Goal: Task Accomplishment & Management: Manage account settings

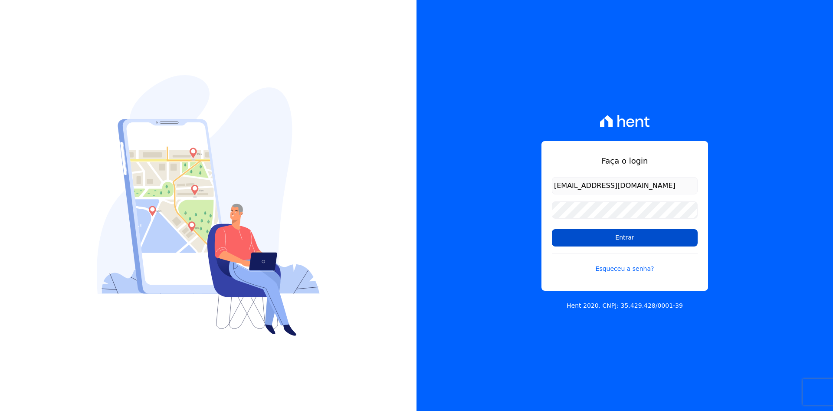
click at [633, 238] on input "Entrar" at bounding box center [625, 237] width 146 height 17
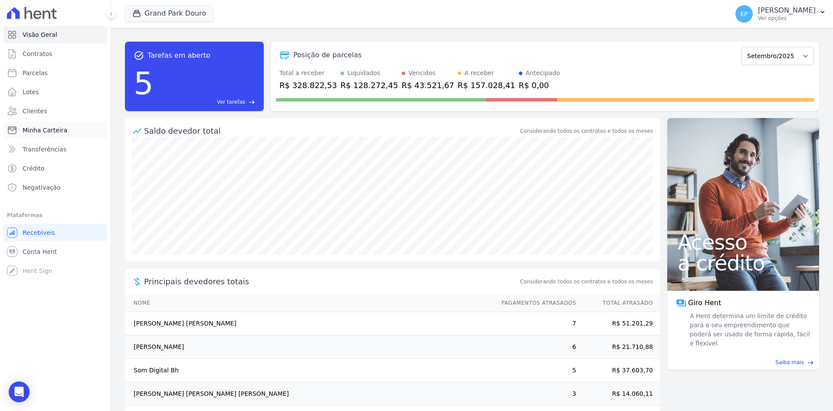
click at [26, 132] on span "Minha Carteira" at bounding box center [45, 130] width 45 height 9
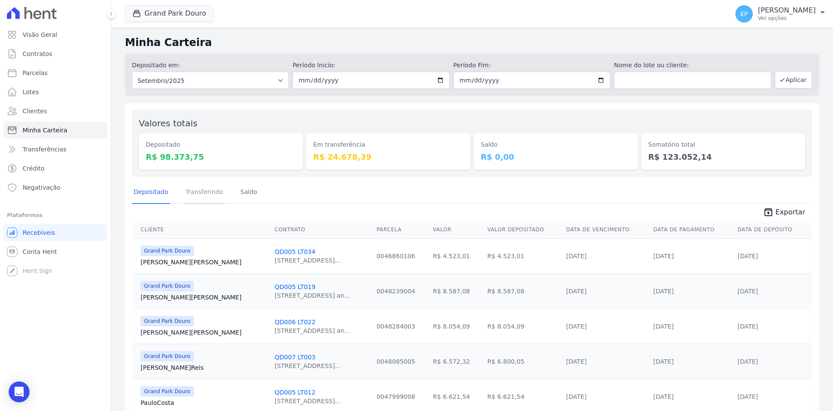
click at [185, 188] on link "Transferindo" at bounding box center [204, 192] width 41 height 23
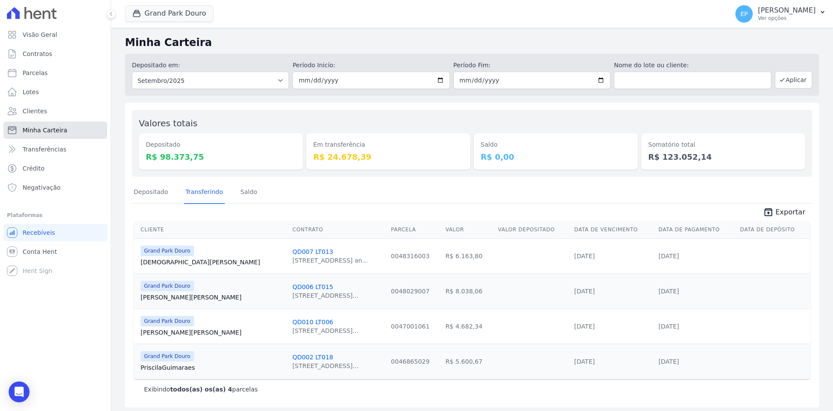
click at [52, 132] on span "Minha Carteira" at bounding box center [45, 130] width 45 height 9
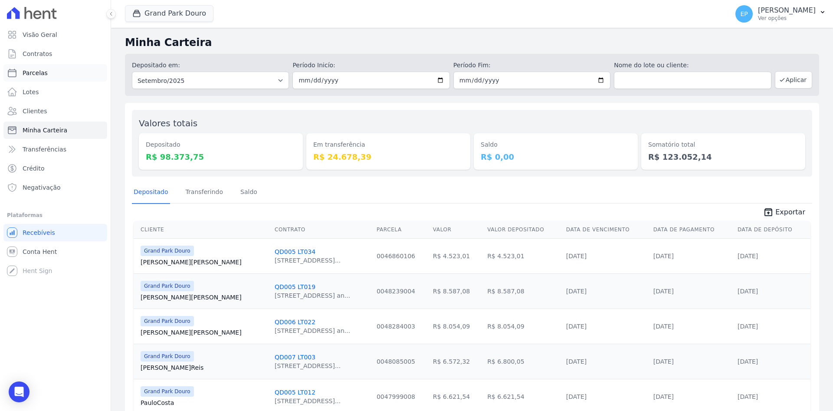
click at [40, 75] on span "Parcelas" at bounding box center [35, 73] width 25 height 9
select select
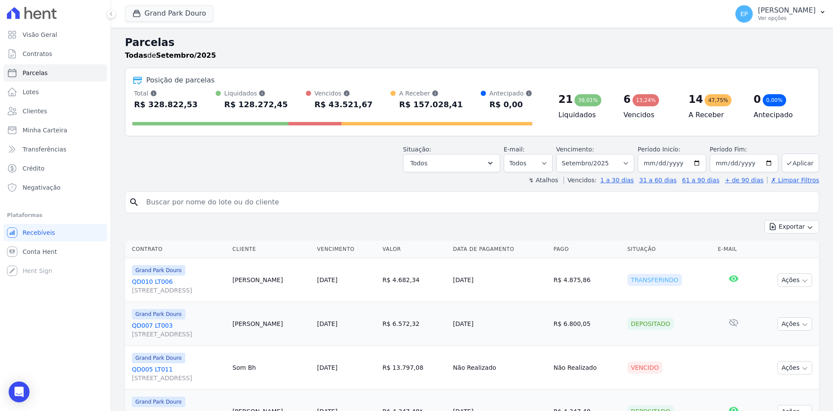
click at [195, 207] on input "search" at bounding box center [478, 201] width 674 height 17
type input "PH DECOR"
select select
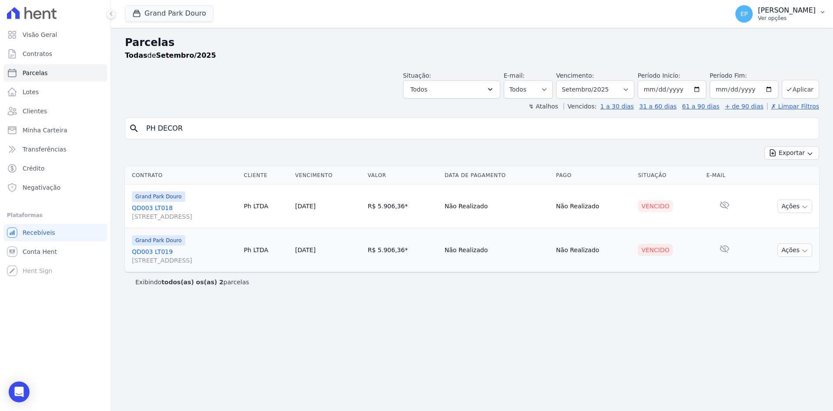
click at [769, 17] on p "Ver opções" at bounding box center [787, 18] width 58 height 7
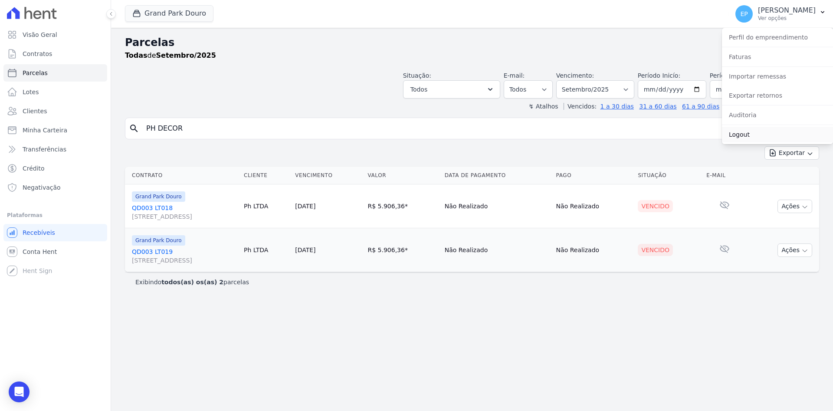
click at [747, 135] on link "Logout" at bounding box center [777, 135] width 111 height 16
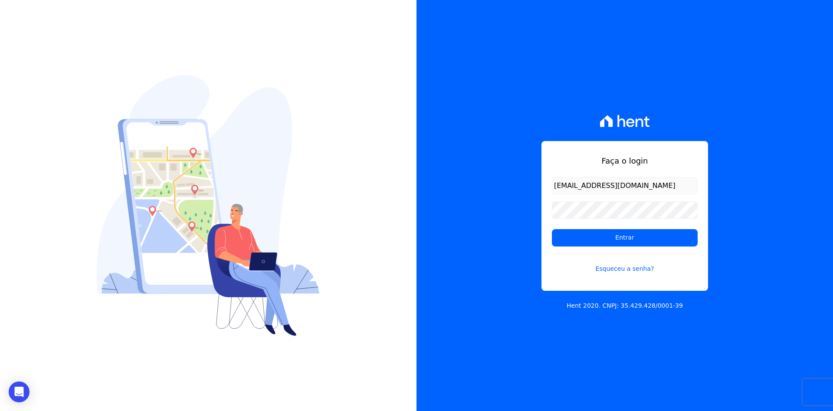
type input "[EMAIL_ADDRESS][DOMAIN_NAME]"
